Goal: Transaction & Acquisition: Purchase product/service

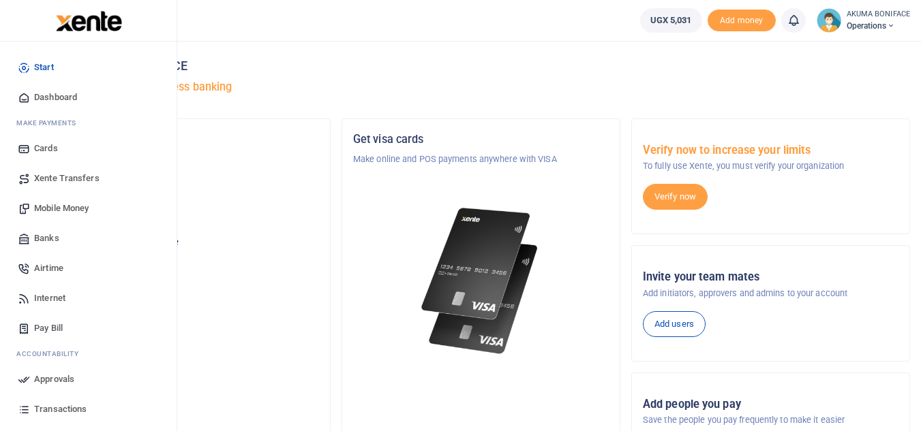
click at [66, 210] on span "Mobile Money" at bounding box center [61, 209] width 55 height 14
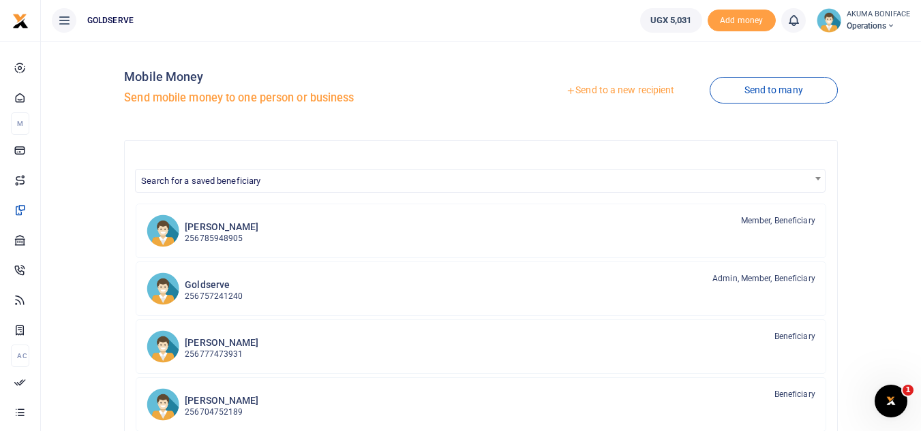
click at [639, 97] on div at bounding box center [460, 215] width 921 height 431
click at [635, 95] on link "Send to a new recipient" at bounding box center [620, 90] width 178 height 25
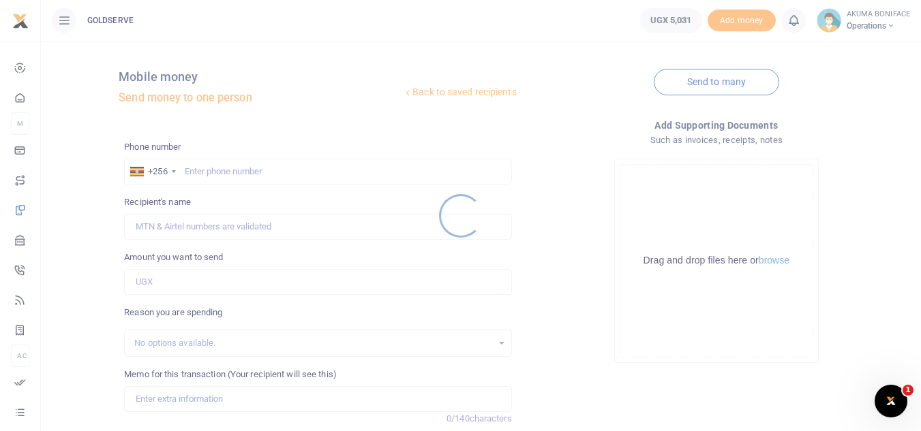
click at [334, 170] on div at bounding box center [460, 215] width 921 height 431
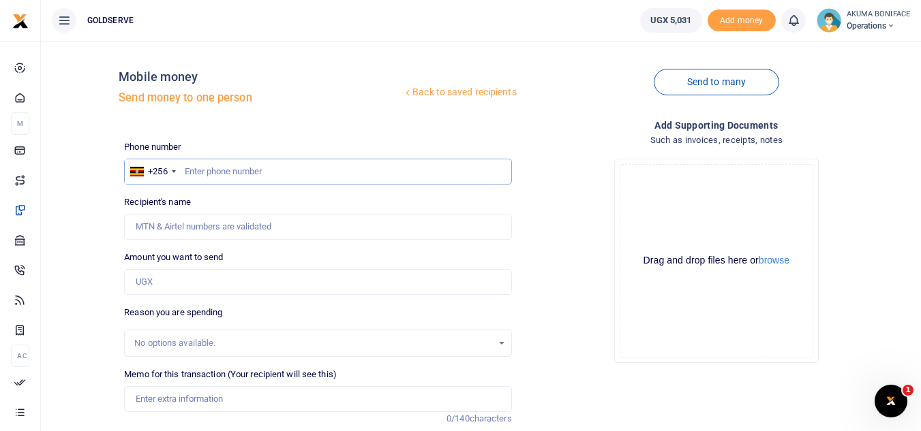
click at [243, 173] on input "text" at bounding box center [317, 172] width 387 height 26
type input "0781199901"
type input "Boniface Akuma"
type input "0781199901"
click at [164, 279] on input "Amount you want to send" at bounding box center [317, 282] width 387 height 26
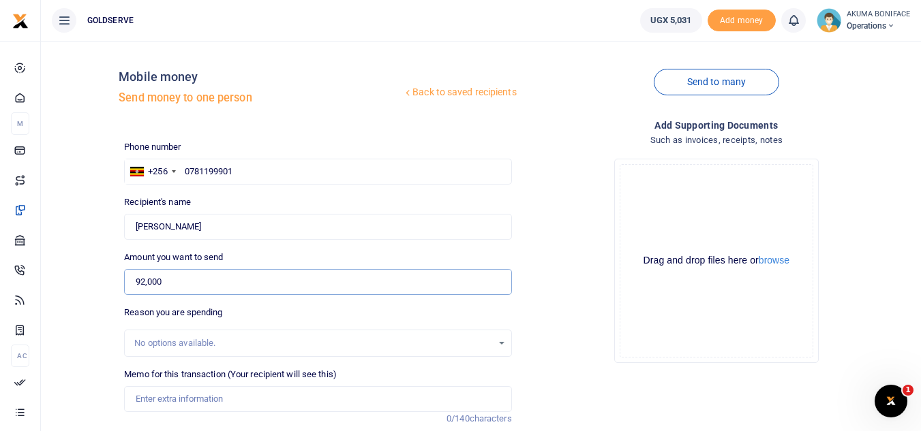
type input "92,000"
click at [241, 307] on div "Reason you are spending No options available." at bounding box center [317, 331] width 387 height 51
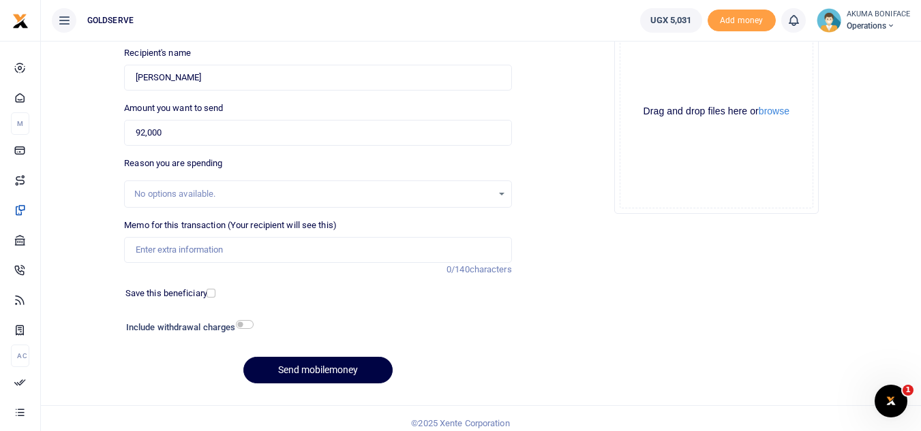
scroll to position [153, 0]
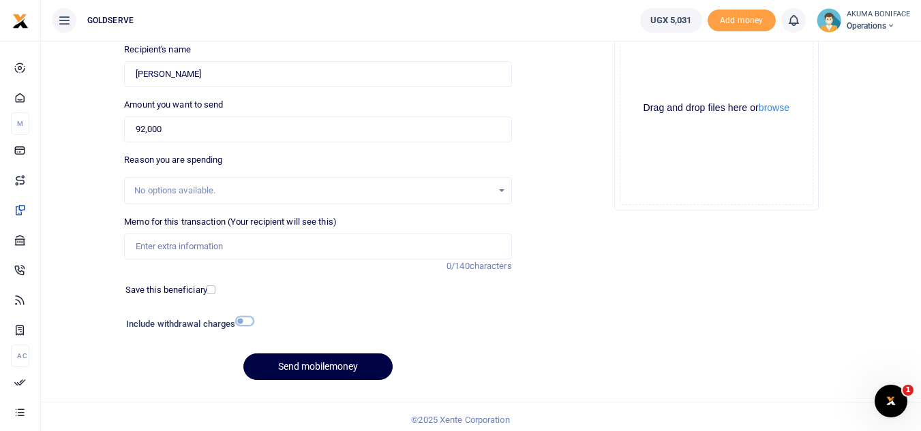
click at [246, 319] on input "checkbox" at bounding box center [245, 321] width 18 height 9
checkbox input "true"
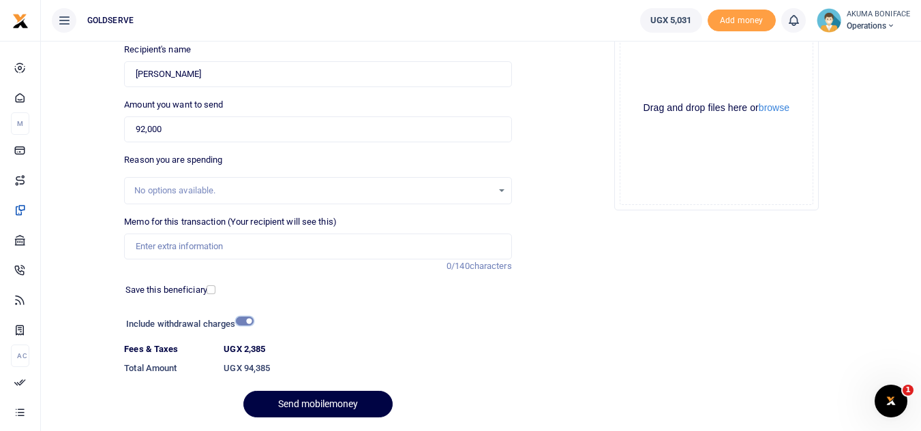
scroll to position [196, 0]
